Goal: Check status: Check status

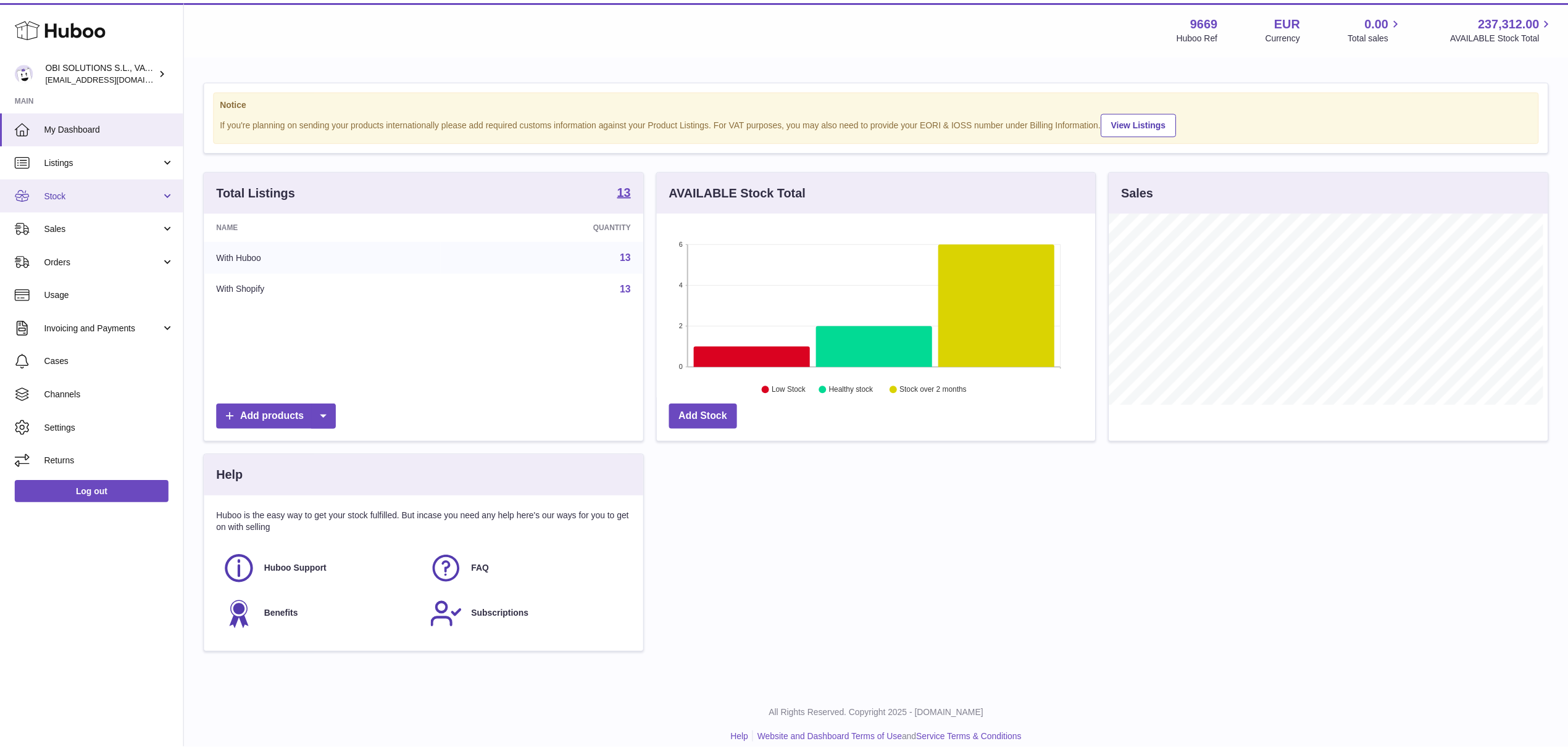
scroll to position [616790, 616907]
click at [80, 190] on span "Stock" at bounding box center [103, 194] width 118 height 12
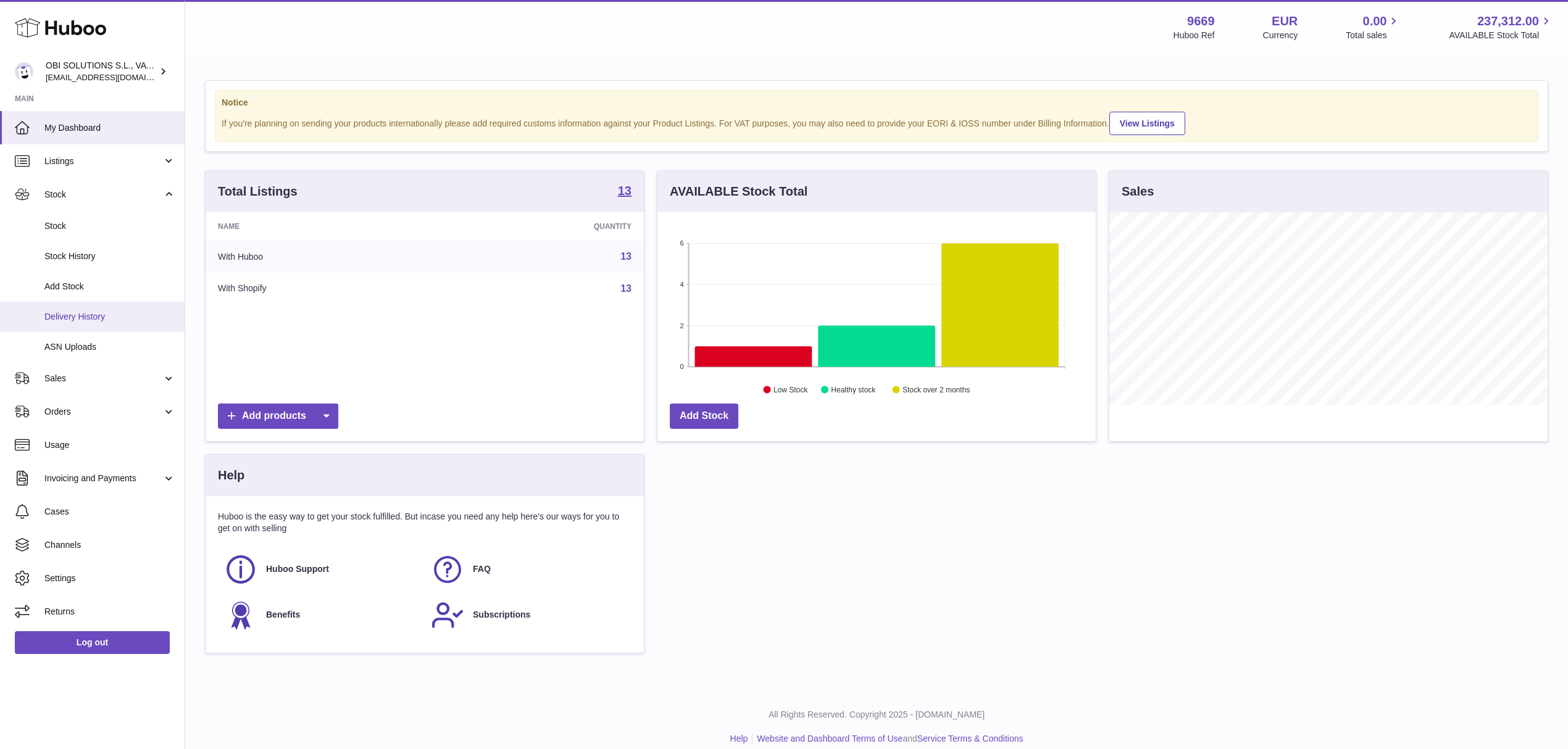
click at [97, 315] on span "Delivery History" at bounding box center [110, 317] width 131 height 12
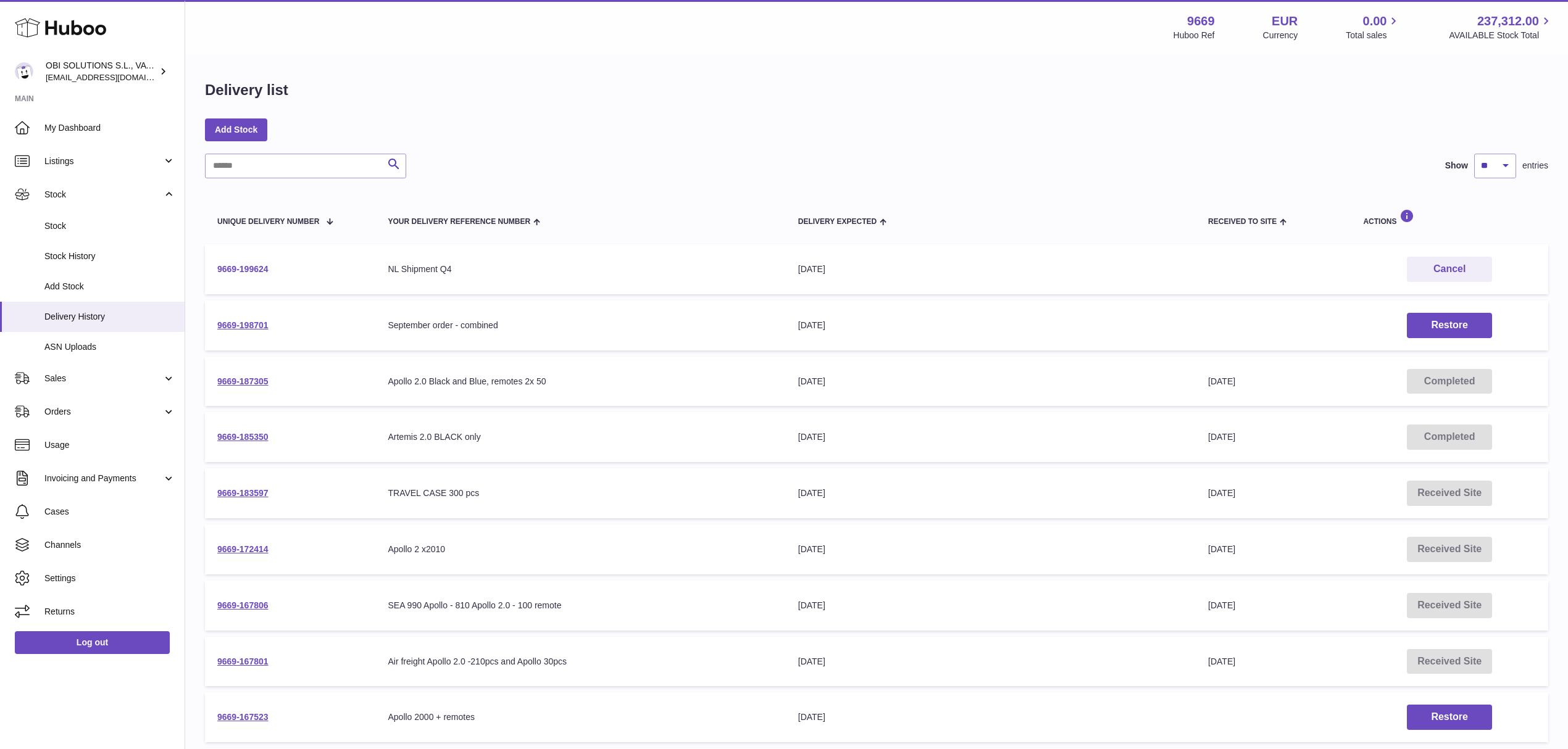
click at [243, 264] on link "9669-199624" at bounding box center [243, 269] width 51 height 10
